Goal: Find specific page/section: Find specific page/section

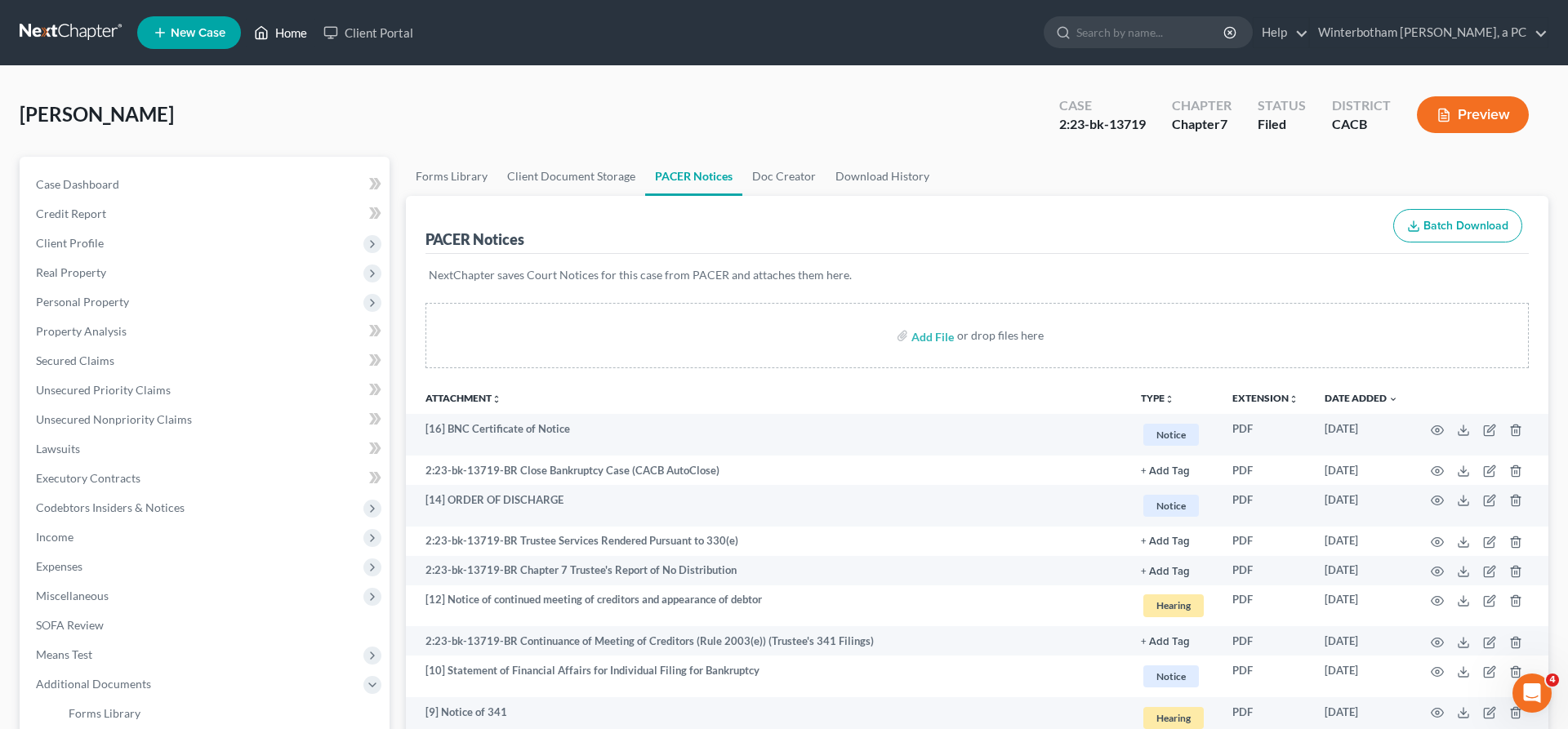
click at [246, 27] on link "Home" at bounding box center [280, 32] width 69 height 29
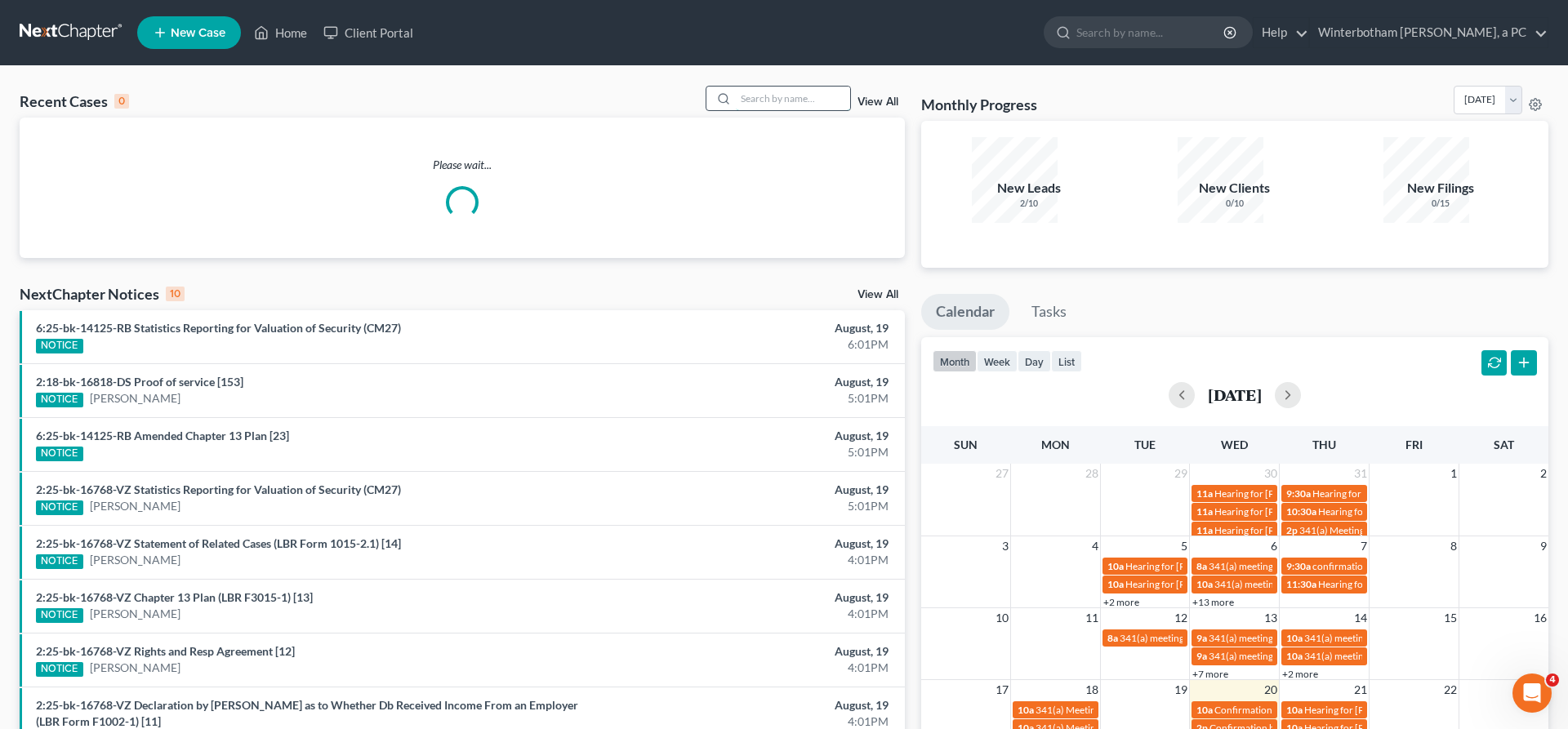
click at [841, 86] on input "search" at bounding box center [793, 97] width 114 height 23
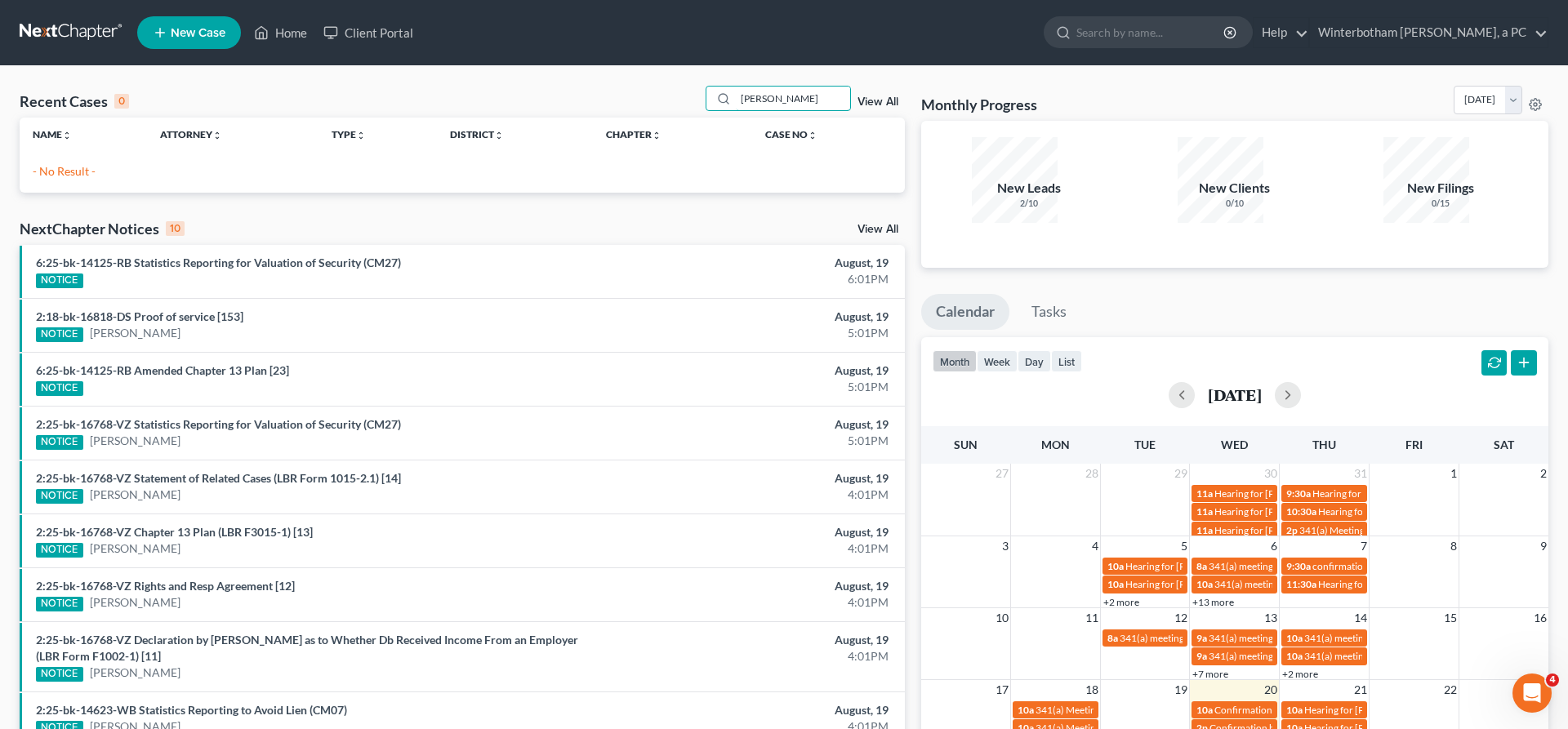
drag, startPoint x: 826, startPoint y: 79, endPoint x: 435, endPoint y: 86, distance: 391.1
click at [736, 86] on input "[PERSON_NAME]" at bounding box center [793, 97] width 114 height 23
type input "lily"
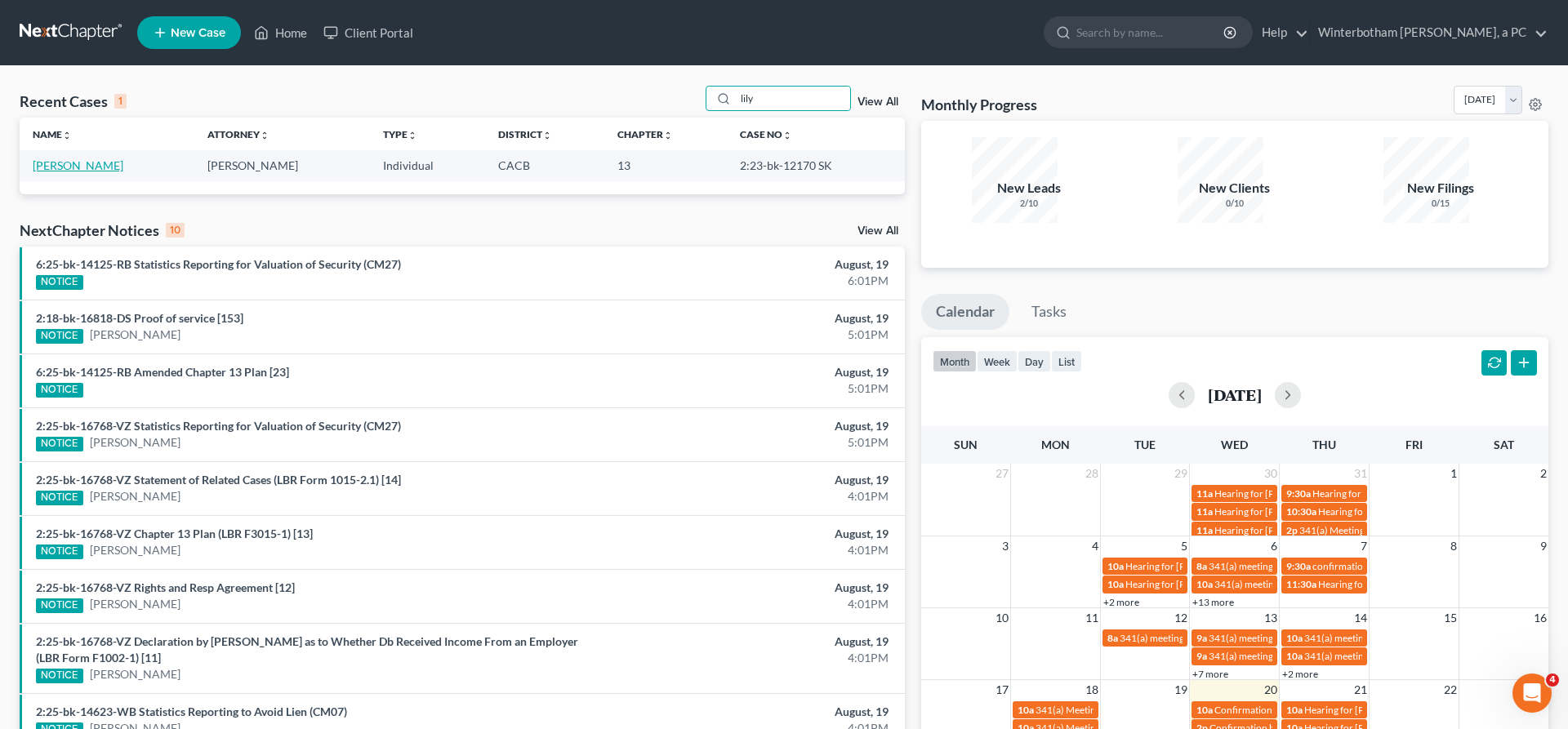
click at [65, 158] on link "[PERSON_NAME]" at bounding box center [78, 165] width 91 height 14
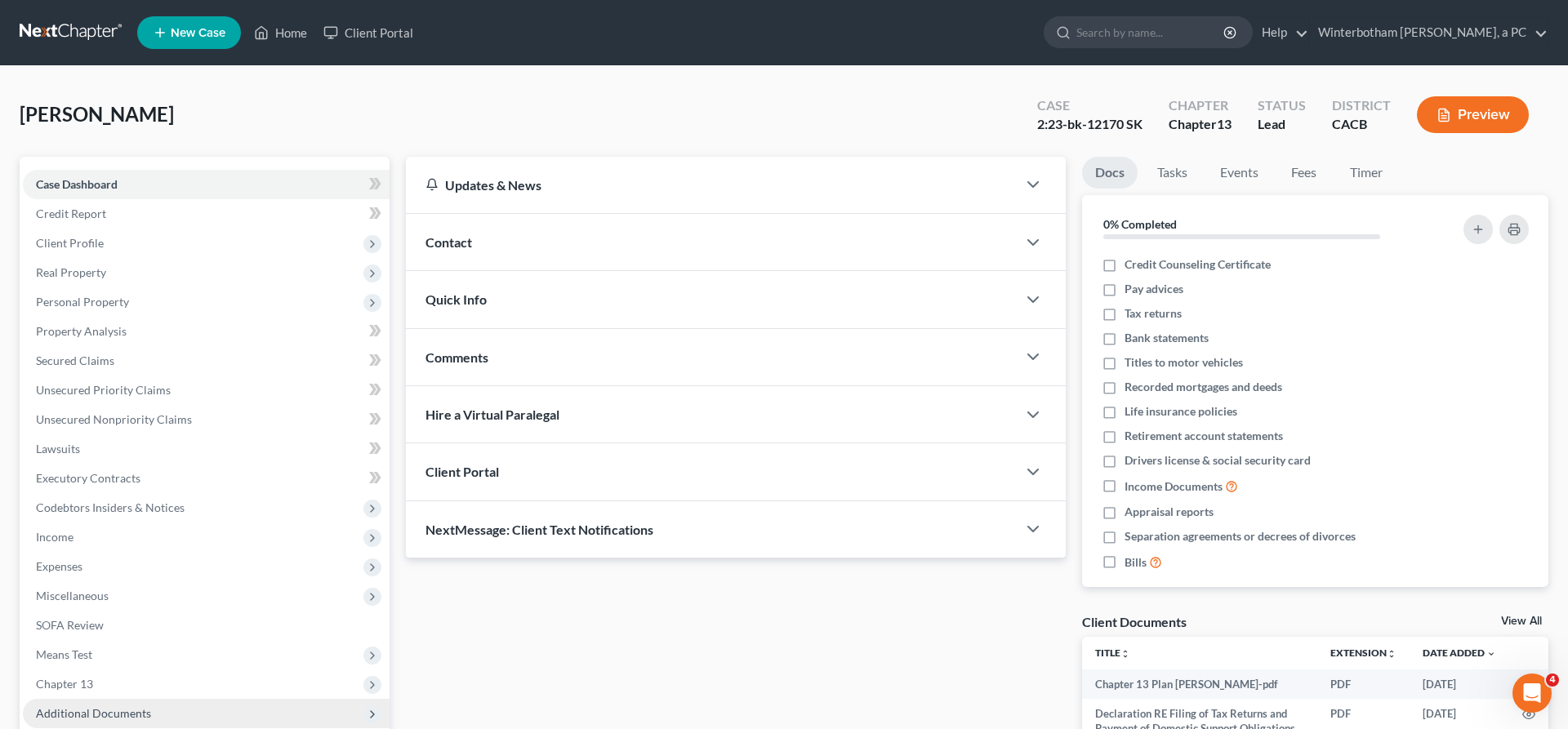
click at [111, 707] on span "Additional Documents" at bounding box center [93, 713] width 115 height 14
